Goal: Navigation & Orientation: Understand site structure

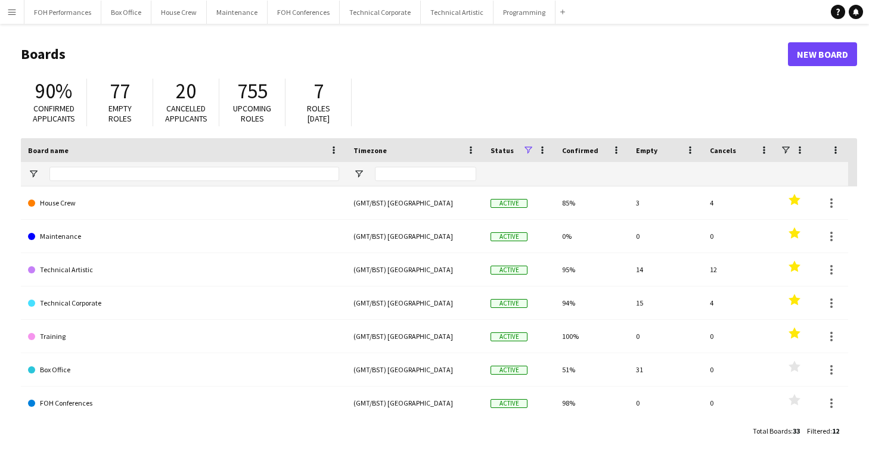
click at [184, 42] on header "Boards New Board" at bounding box center [439, 54] width 836 height 37
click at [58, 17] on button "FOH Performances Close" at bounding box center [62, 12] width 77 height 23
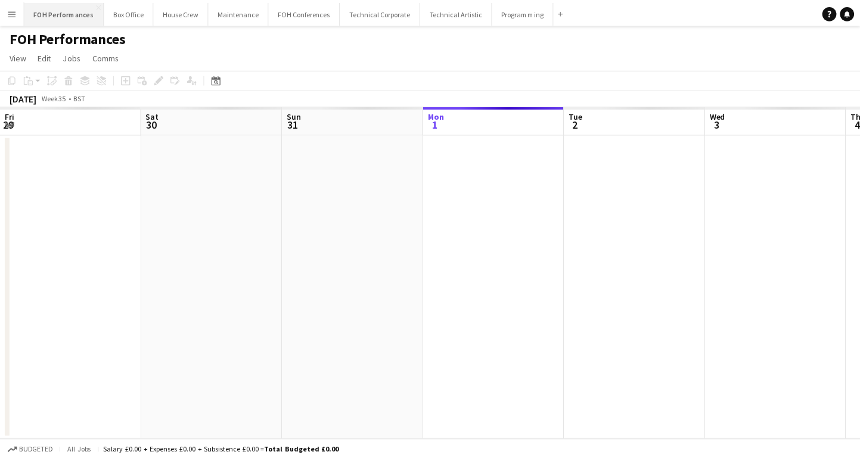
scroll to position [0, 285]
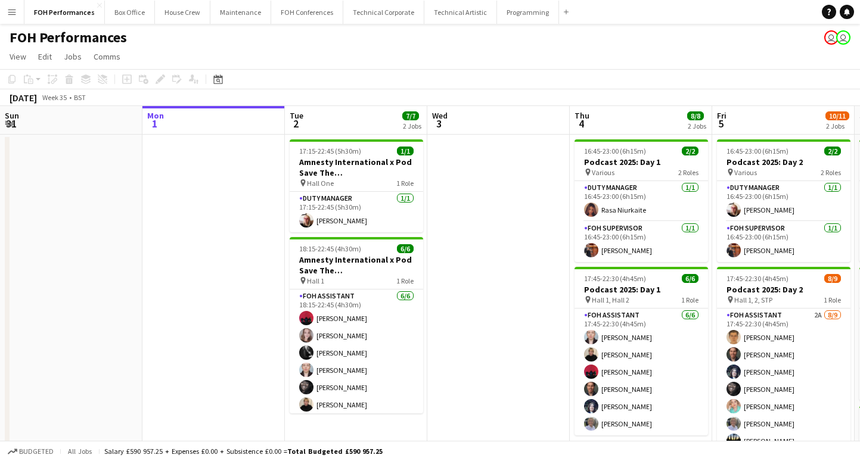
click at [332, 39] on div "FOH Performances user user" at bounding box center [430, 35] width 860 height 23
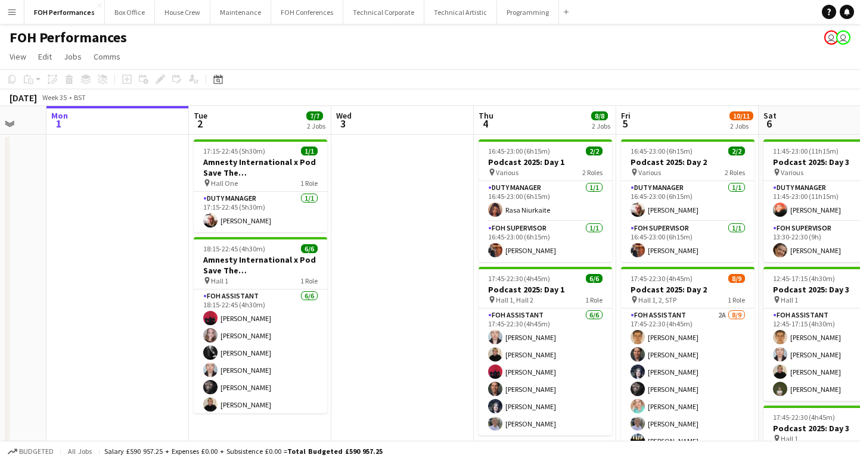
drag, startPoint x: 514, startPoint y: 204, endPoint x: 418, endPoint y: 212, distance: 96.3
click at [418, 212] on app-calendar-viewport "Fri 29 4/5 2 Jobs Sat 30 Sun 31 Mon 1 Tue 2 7/7 2 Jobs Wed 3 Thu 4 8/8 2 Jobs F…" at bounding box center [430, 389] width 860 height 566
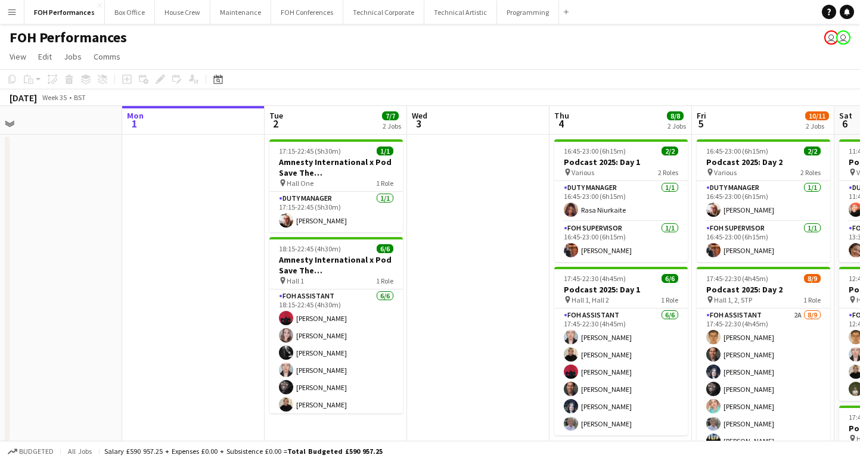
drag, startPoint x: 151, startPoint y: 193, endPoint x: 591, endPoint y: 186, distance: 439.8
click at [651, 173] on app-calendar-viewport "Fri 29 4/5 2 Jobs Sat 30 Sun 31 Mon 1 Tue 2 7/7 2 Jobs Wed 3 Thu 4 8/8 2 Jobs F…" at bounding box center [430, 389] width 860 height 566
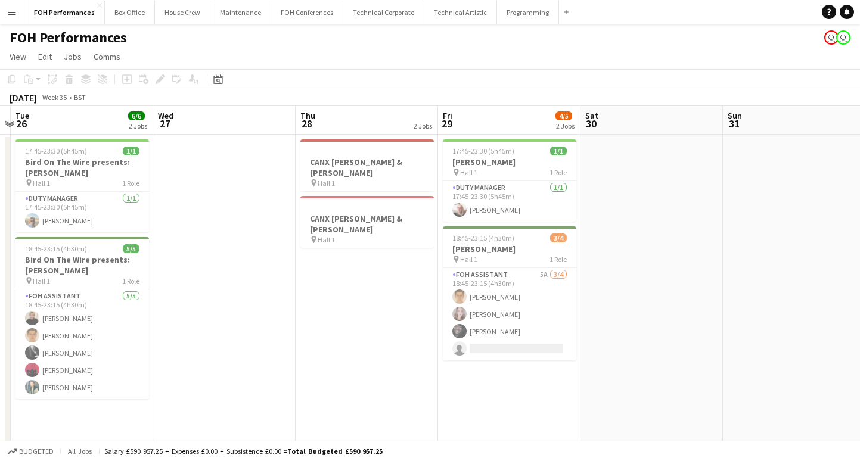
drag, startPoint x: 521, startPoint y: 212, endPoint x: 660, endPoint y: 191, distance: 140.4
click at [660, 191] on app-calendar-viewport "Sun 24 Mon 25 Tue 26 6/6 2 Jobs Wed 27 Thu 28 2 Jobs Fri 29 4/5 2 Jobs Sat 30 S…" at bounding box center [430, 389] width 860 height 566
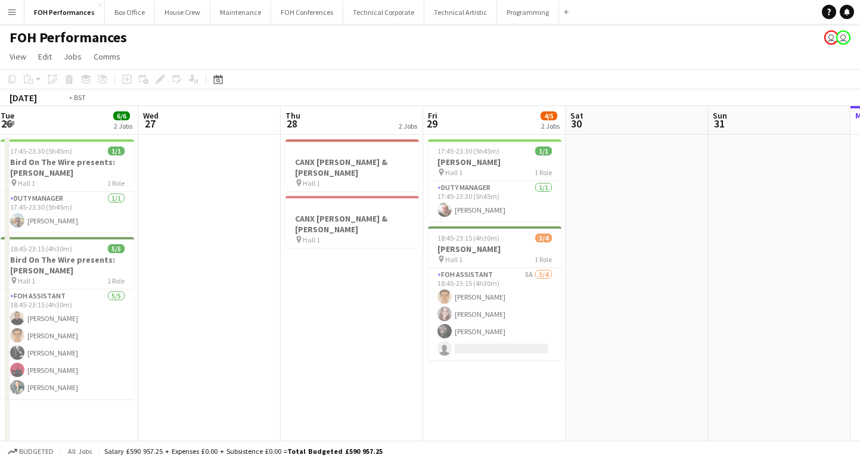
drag, startPoint x: 287, startPoint y: 276, endPoint x: 727, endPoint y: 229, distance: 442.8
click at [727, 229] on app-calendar-viewport "Sun 24 Mon 25 Tue 26 6/6 2 Jobs Wed 27 Thu 28 2 Jobs Fri 29 4/5 2 Jobs Sat 30 S…" at bounding box center [430, 389] width 860 height 566
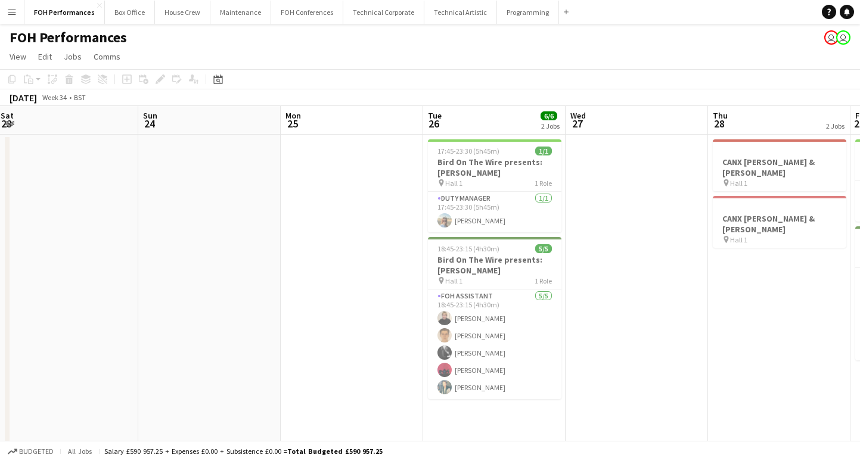
scroll to position [0, 261]
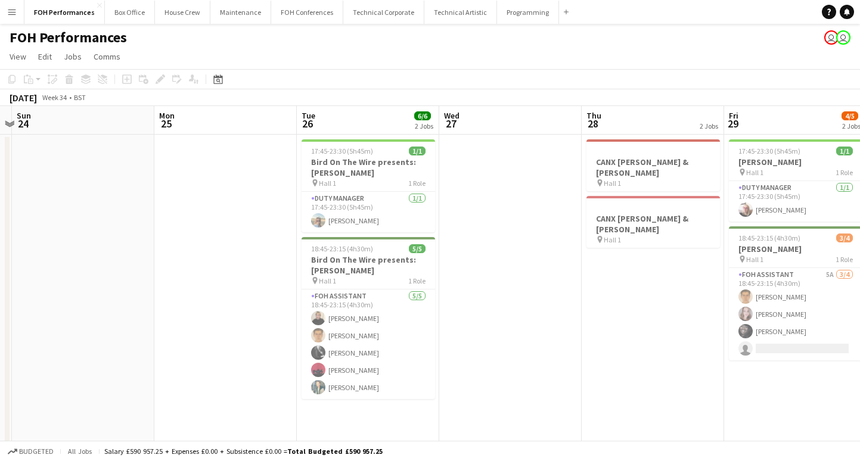
drag, startPoint x: 688, startPoint y: 222, endPoint x: 525, endPoint y: 227, distance: 162.8
click at [525, 227] on app-calendar-viewport "Thu 21 7/7 2 Jobs Fri 22 Sat 23 Sun 24 Mon 25 Tue 26 6/6 2 Jobs Wed 27 Thu 28 2…" at bounding box center [430, 389] width 860 height 566
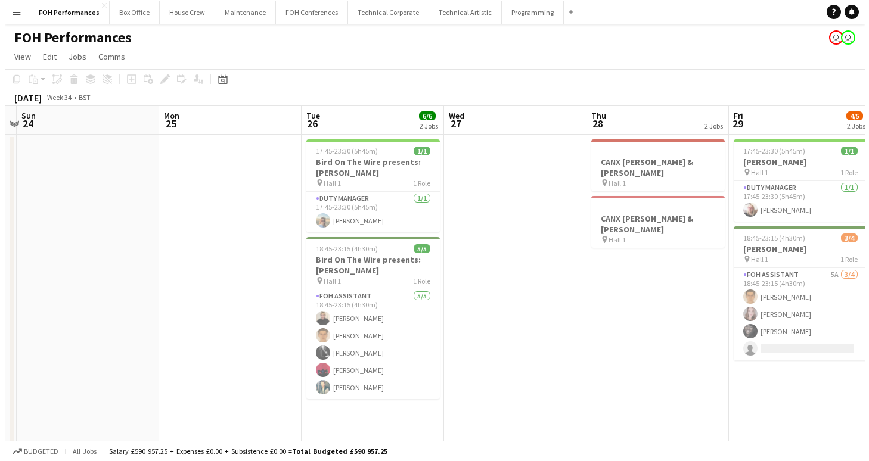
scroll to position [0, 424]
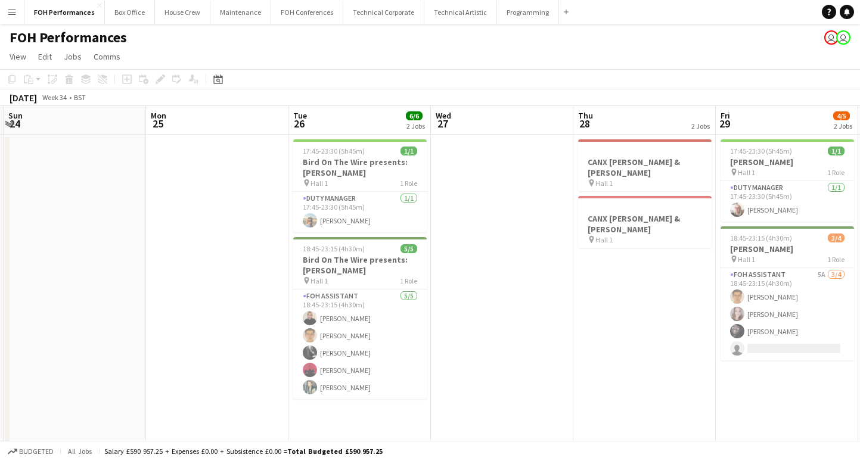
click at [351, 42] on div "FOH Performances user user" at bounding box center [430, 35] width 860 height 23
click at [443, 17] on button "Technical Artistic Close" at bounding box center [460, 12] width 73 height 23
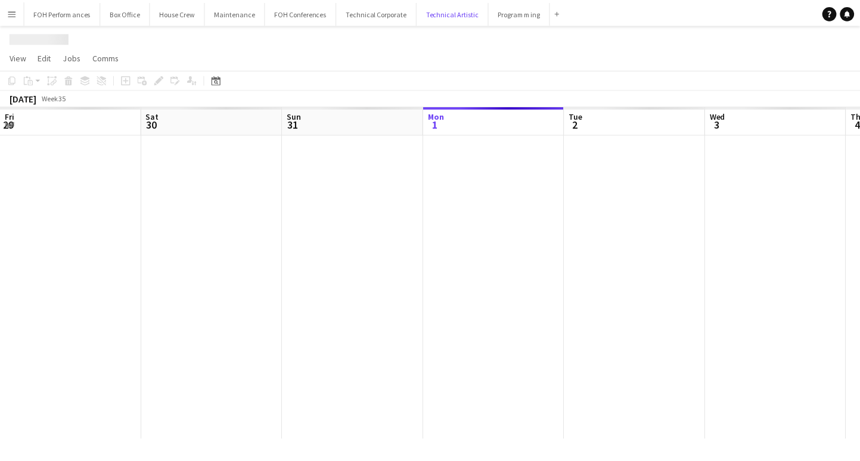
scroll to position [0, 285]
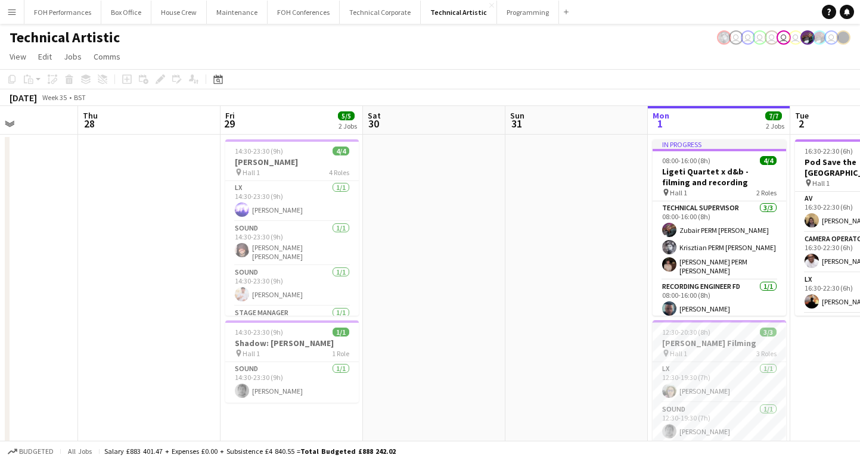
drag, startPoint x: 76, startPoint y: 253, endPoint x: 724, endPoint y: 240, distance: 647.9
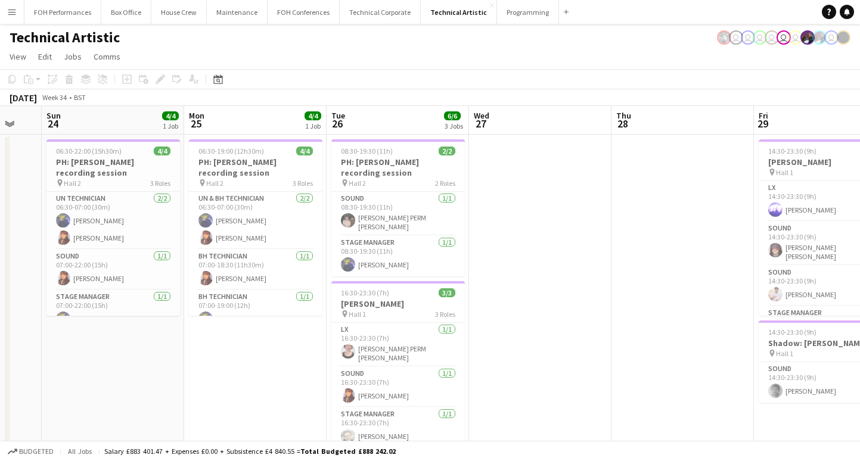
drag, startPoint x: 312, startPoint y: 256, endPoint x: 468, endPoint y: 231, distance: 158.1
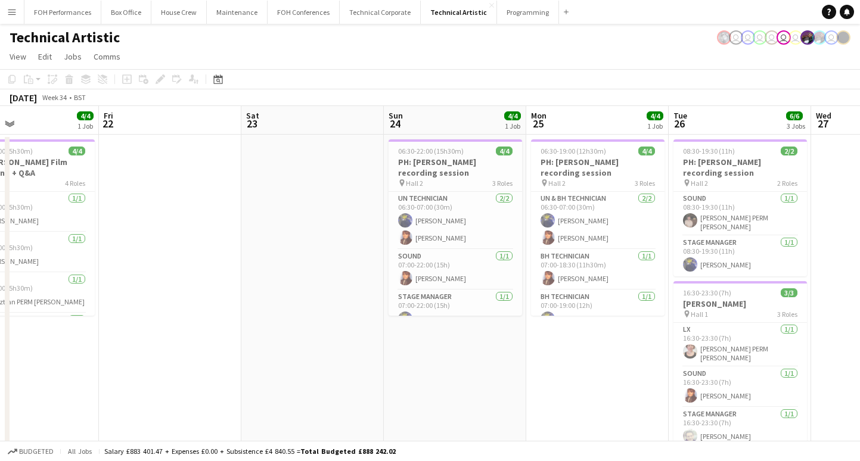
drag, startPoint x: 138, startPoint y: 325, endPoint x: 482, endPoint y: 314, distance: 344.0
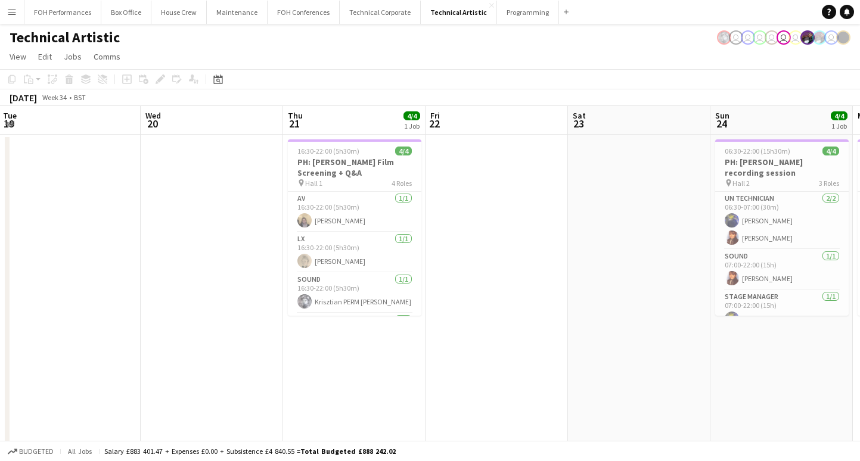
drag, startPoint x: 246, startPoint y: 268, endPoint x: 570, endPoint y: 256, distance: 325.0
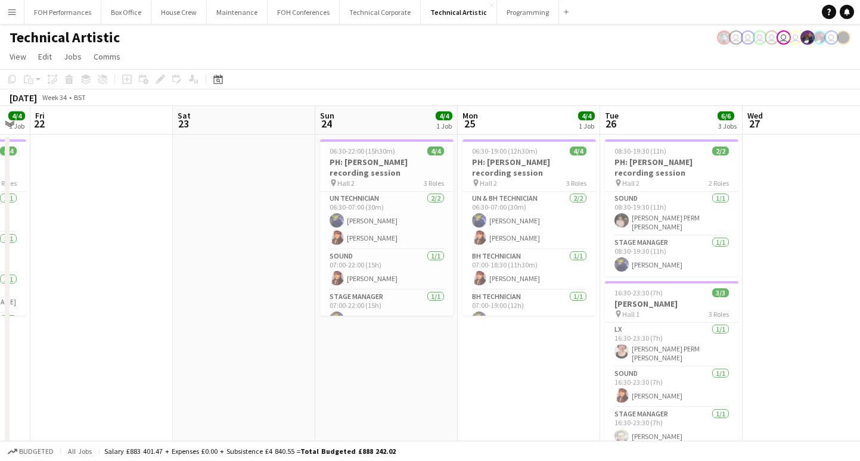
drag, startPoint x: 590, startPoint y: 247, endPoint x: 194, endPoint y: 229, distance: 396.7
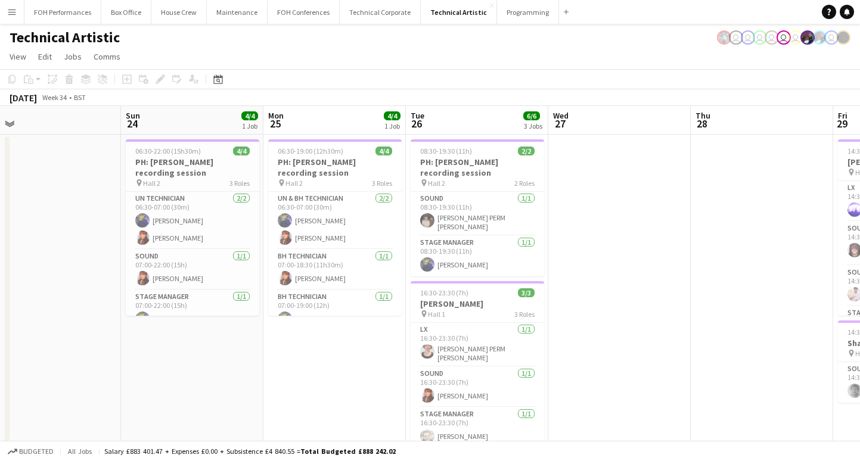
drag, startPoint x: 444, startPoint y: 338, endPoint x: 224, endPoint y: 312, distance: 221.5
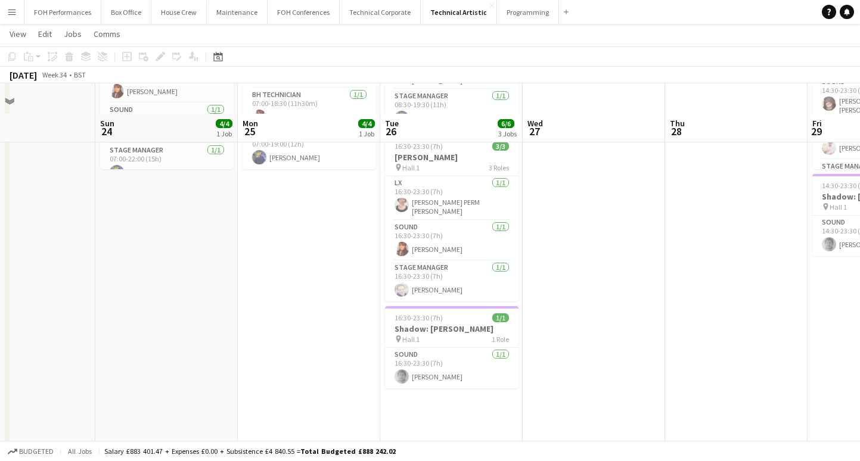
scroll to position [179, 0]
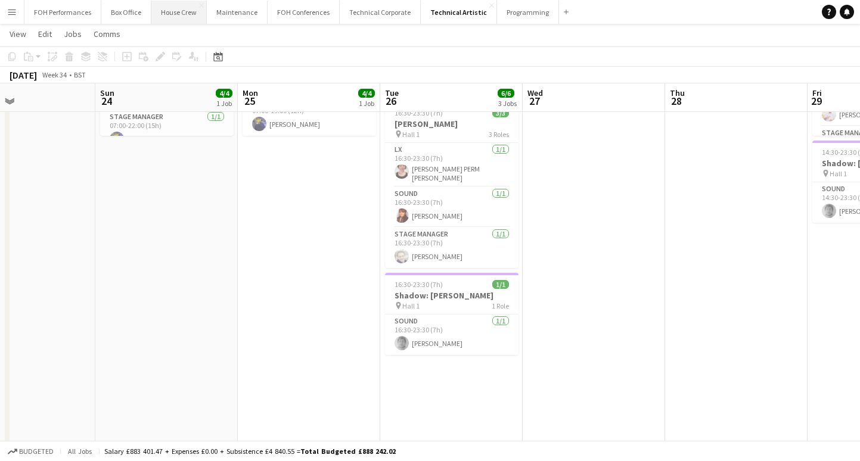
click at [167, 18] on button "House Crew Close" at bounding box center [178, 12] width 55 height 23
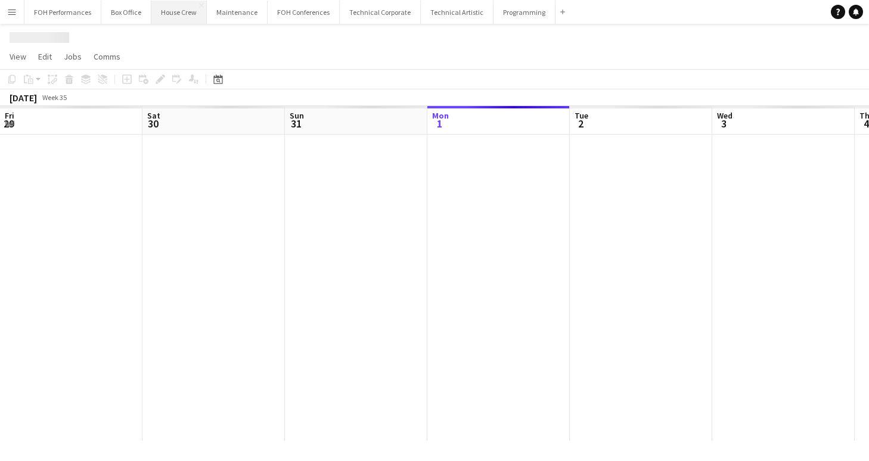
scroll to position [0, 285]
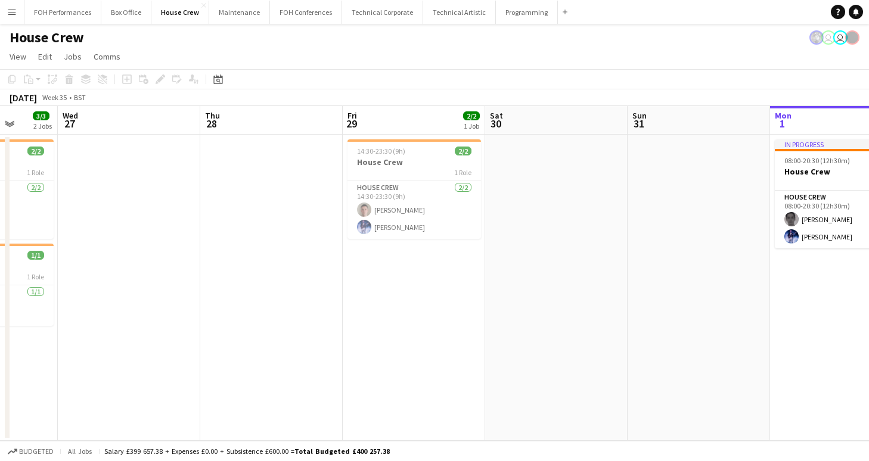
drag, startPoint x: 603, startPoint y: 299, endPoint x: 675, endPoint y: 294, distance: 71.7
click at [725, 294] on app-calendar-viewport "Mon 25 4/4 1 Job Tue 26 3/3 2 Jobs Wed 27 Thu 28 Fri 29 2/2 1 Job Sat 30 Sun 31…" at bounding box center [434, 273] width 869 height 335
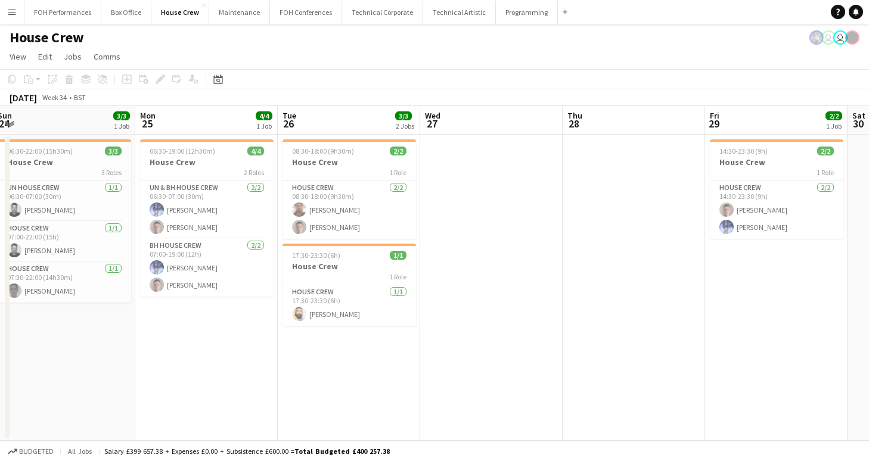
drag, startPoint x: 298, startPoint y: 294, endPoint x: 682, endPoint y: 283, distance: 383.9
click at [682, 283] on app-calendar-viewport "Fri 22 2/2 1 Job Sat 23 Sun 24 3/3 1 Job Mon 25 4/4 1 Job Tue 26 3/3 2 Jobs Wed…" at bounding box center [434, 273] width 869 height 335
